Goal: Task Accomplishment & Management: Use online tool/utility

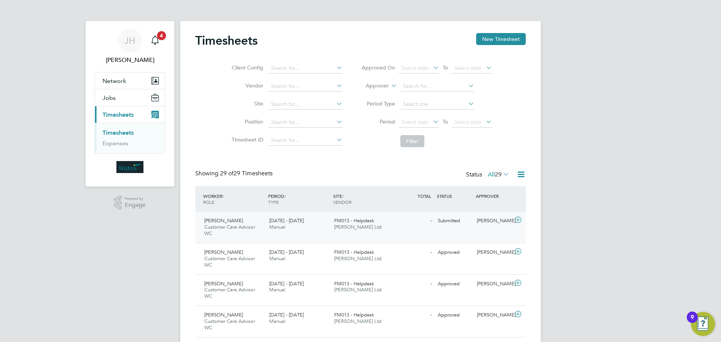
click at [400, 228] on div "[PERSON_NAME] Customer Care Advisor WC [DATE] - [DATE] [DATE] - [DATE] Manual F…" at bounding box center [360, 227] width 331 height 31
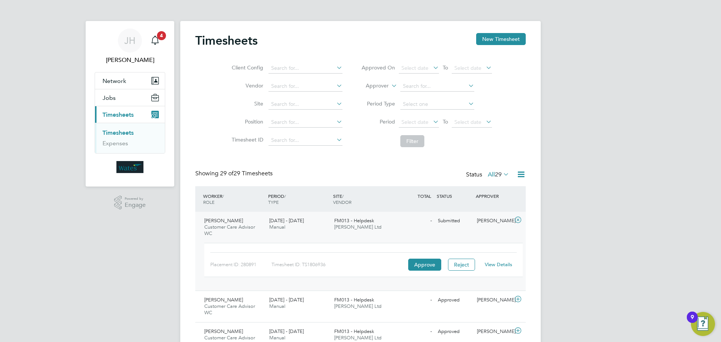
click at [502, 263] on link "View Details" at bounding box center [498, 264] width 27 height 6
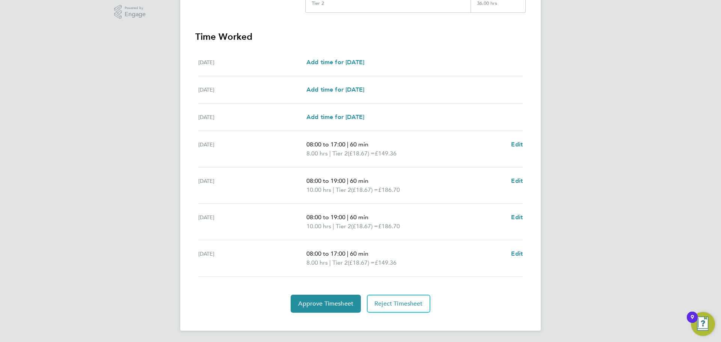
scroll to position [192, 0]
click at [326, 304] on span "Approve Timesheet" at bounding box center [325, 303] width 55 height 8
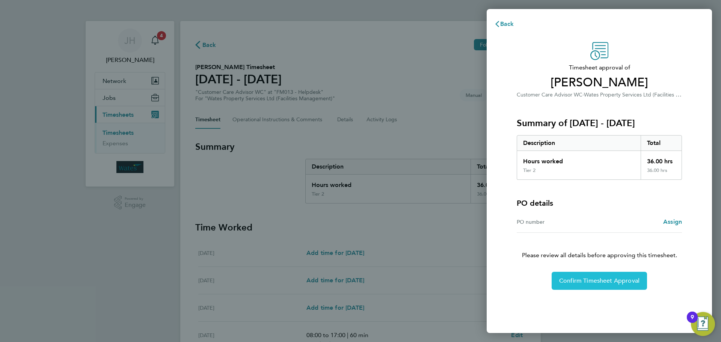
click at [588, 277] on button "Confirm Timesheet Approval" at bounding box center [599, 281] width 95 height 18
